Goal: Navigation & Orientation: Understand site structure

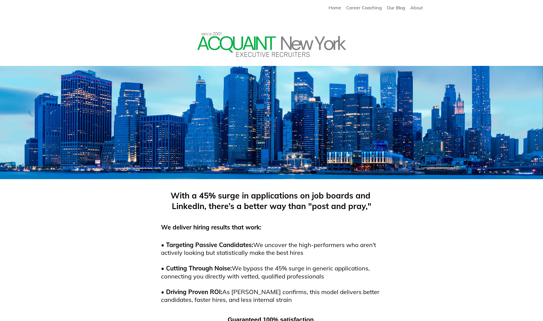
click at [417, 5] on link "About" at bounding box center [416, 8] width 13 height 6
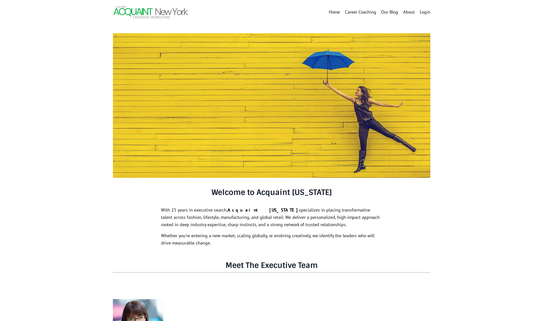
click at [333, 12] on link "Home" at bounding box center [334, 12] width 11 height 7
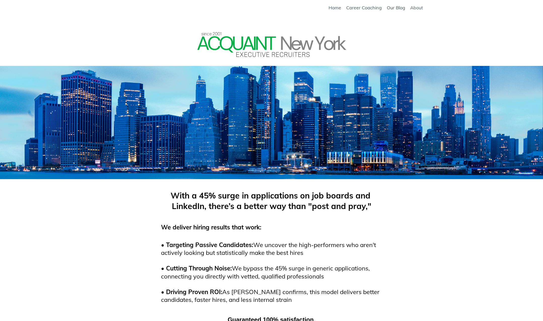
click at [418, 7] on link "About" at bounding box center [416, 8] width 13 height 6
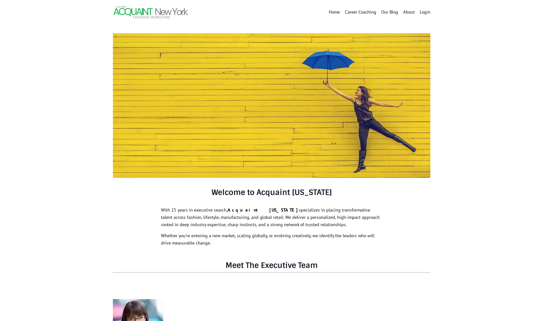
click at [363, 11] on link "Career Coaching" at bounding box center [360, 12] width 31 height 7
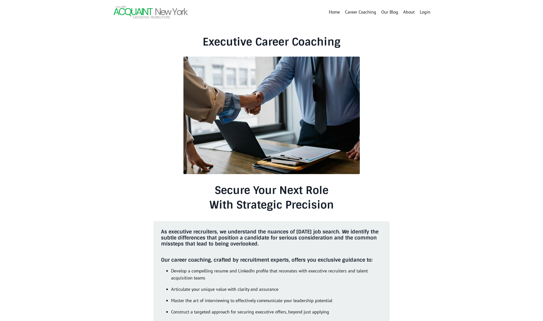
click at [410, 12] on link "About" at bounding box center [409, 12] width 12 height 7
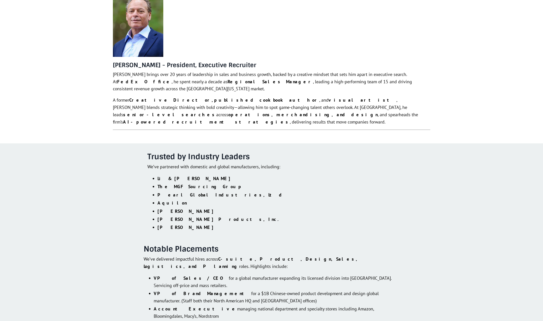
scroll to position [769, 0]
